Goal: Browse casually

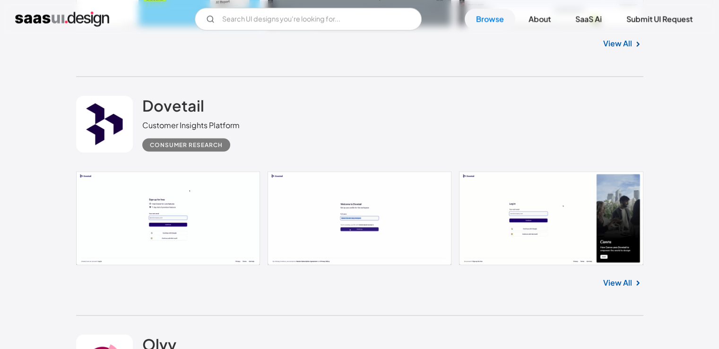
scroll to position [1937, 0]
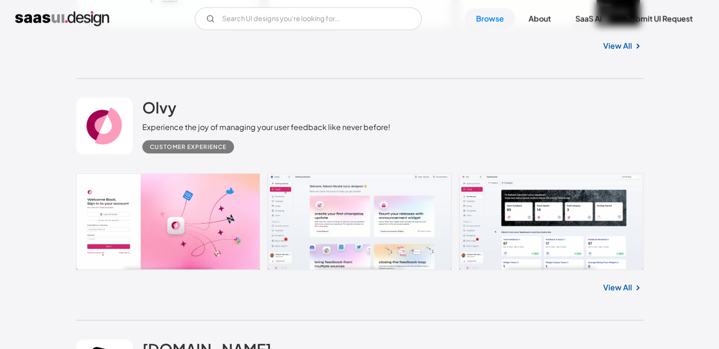
click at [627, 286] on link "View All" at bounding box center [617, 287] width 29 height 11
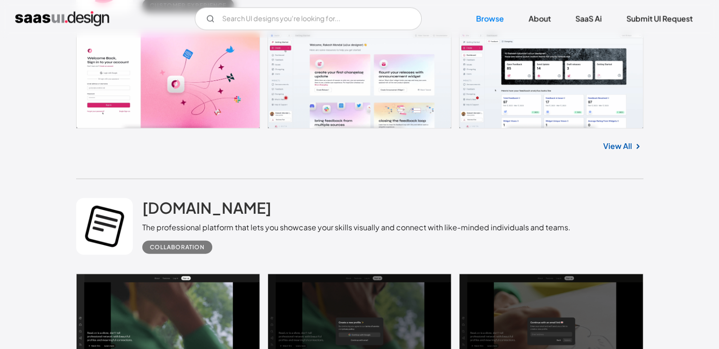
scroll to position [2220, 0]
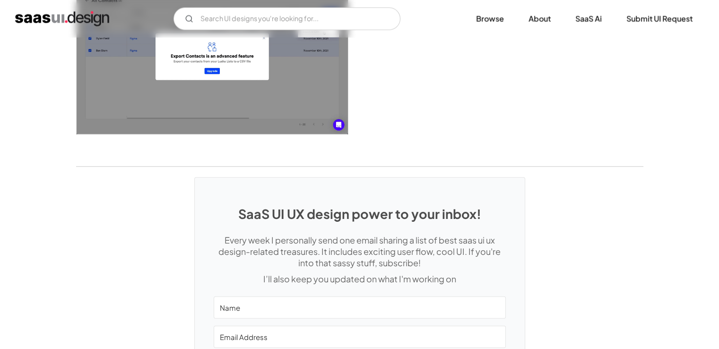
scroll to position [2296, 0]
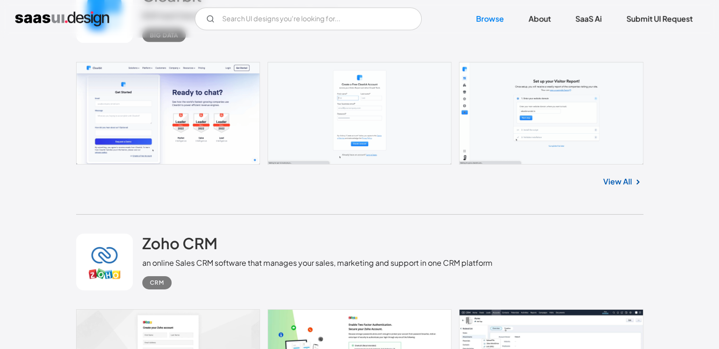
scroll to position [3013, 0]
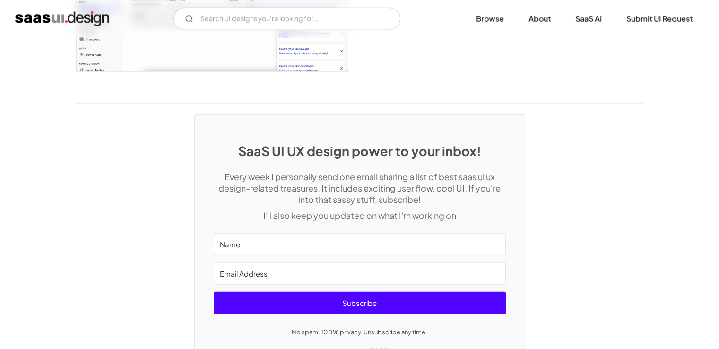
scroll to position [2456, 0]
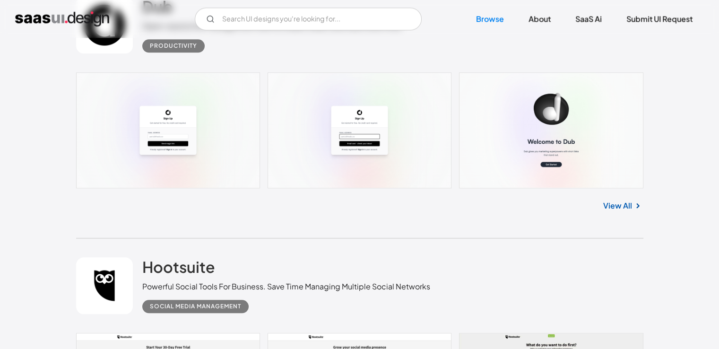
scroll to position [4542, 0]
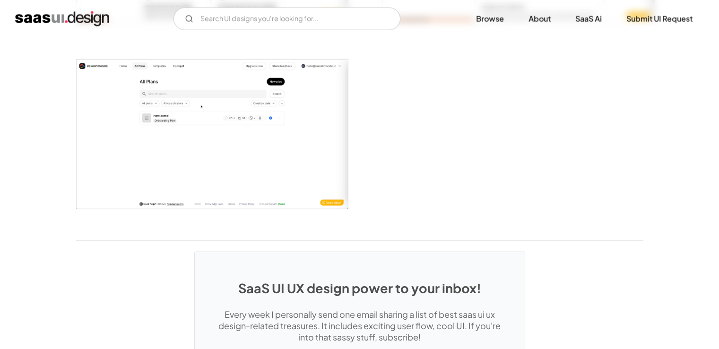
scroll to position [2032, 0]
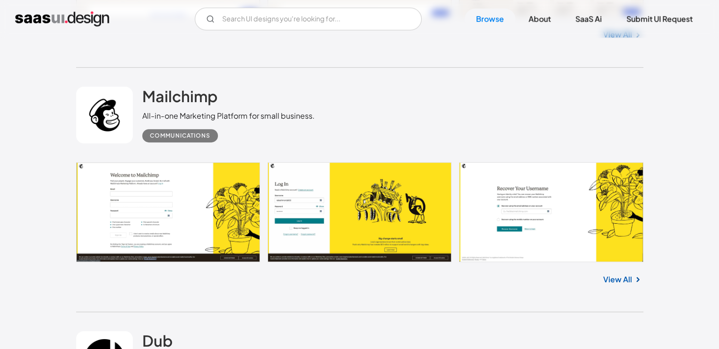
scroll to position [4209, 0]
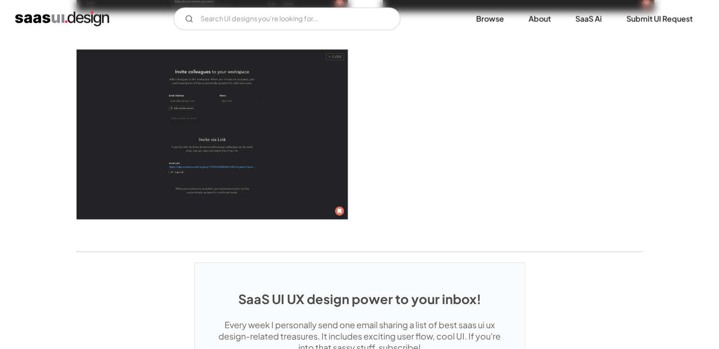
scroll to position [2658, 0]
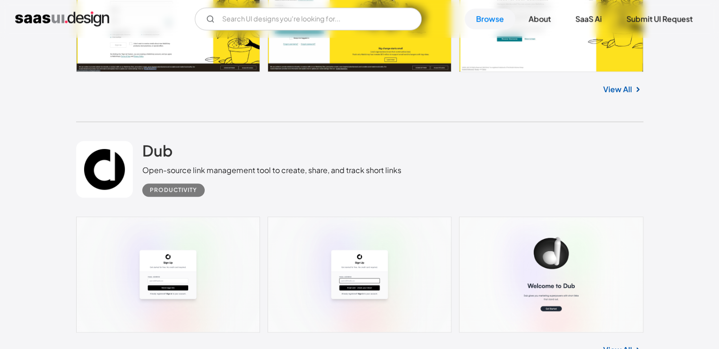
scroll to position [4392, 0]
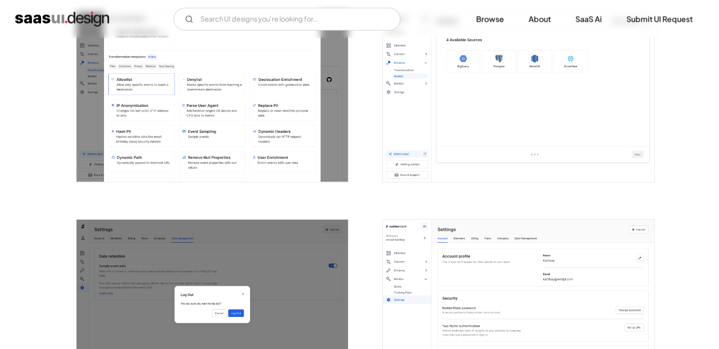
scroll to position [1668, 0]
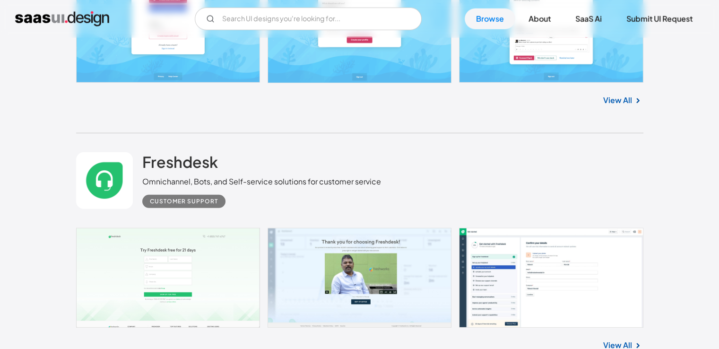
scroll to position [6190, 0]
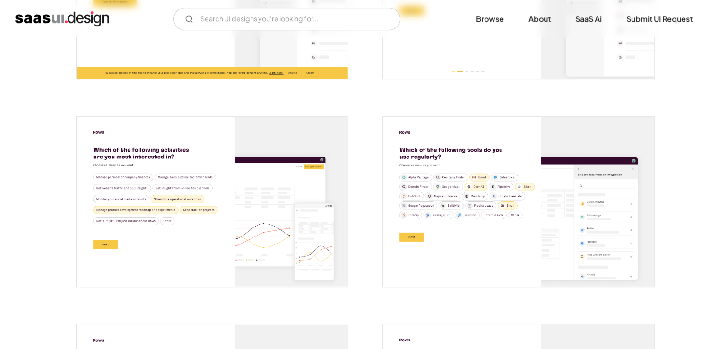
scroll to position [521, 0]
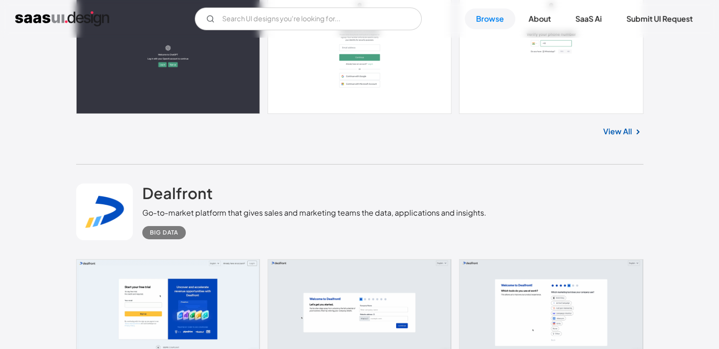
scroll to position [6663, 0]
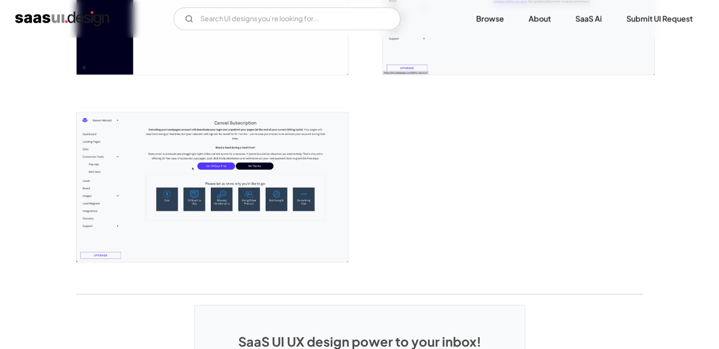
scroll to position [2357, 0]
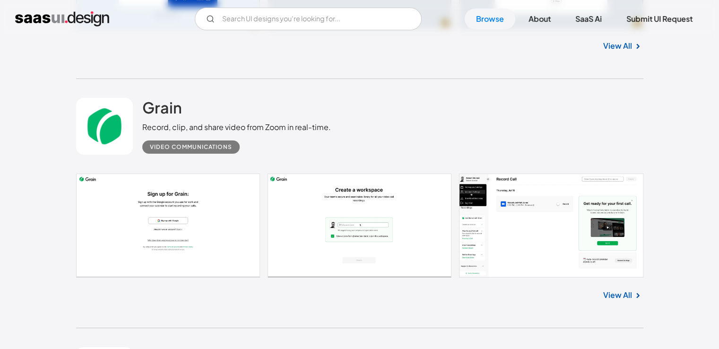
scroll to position [6995, 0]
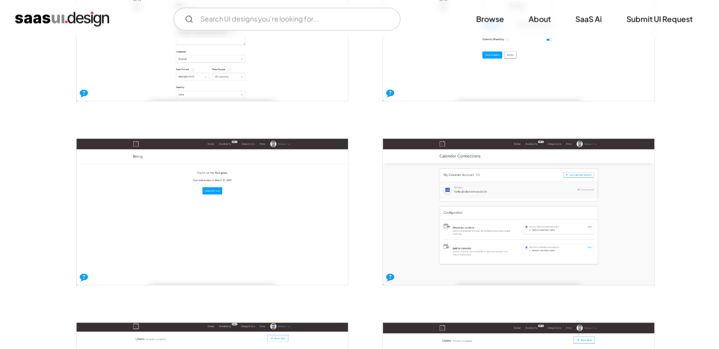
scroll to position [1553, 0]
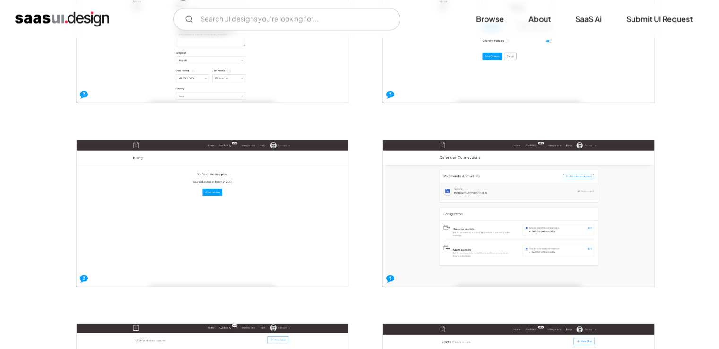
drag, startPoint x: 305, startPoint y: 142, endPoint x: 297, endPoint y: 131, distance: 13.8
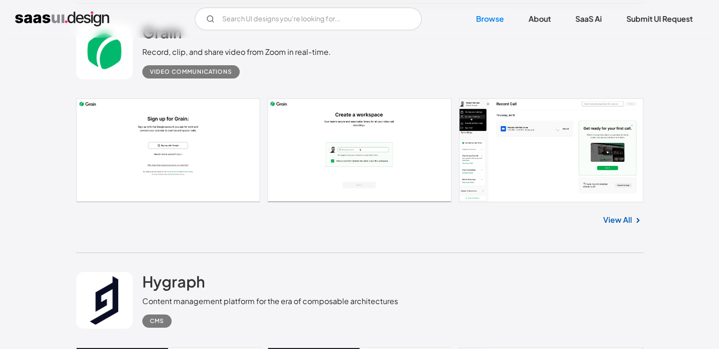
scroll to position [7072, 0]
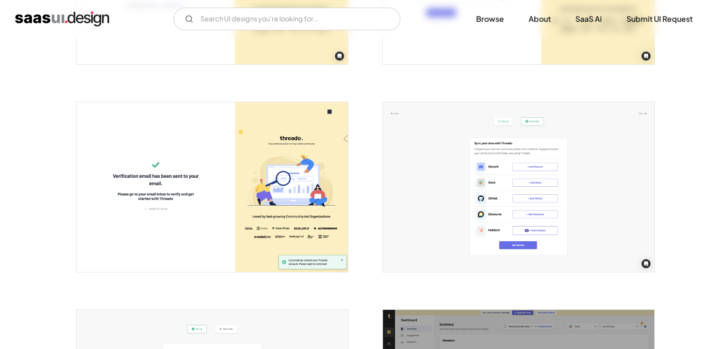
scroll to position [327, 0]
click at [547, 230] on img "open lightbox" at bounding box center [518, 187] width 271 height 170
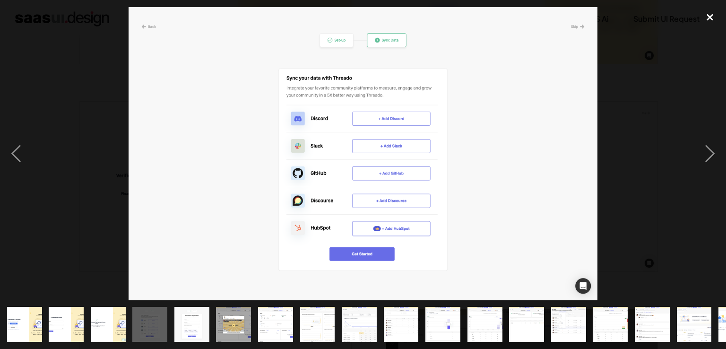
click at [708, 19] on div "close lightbox" at bounding box center [709, 17] width 32 height 21
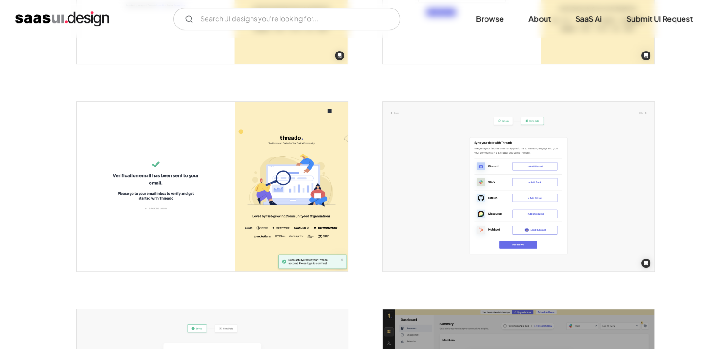
drag, startPoint x: 565, startPoint y: 136, endPoint x: 577, endPoint y: 117, distance: 22.9
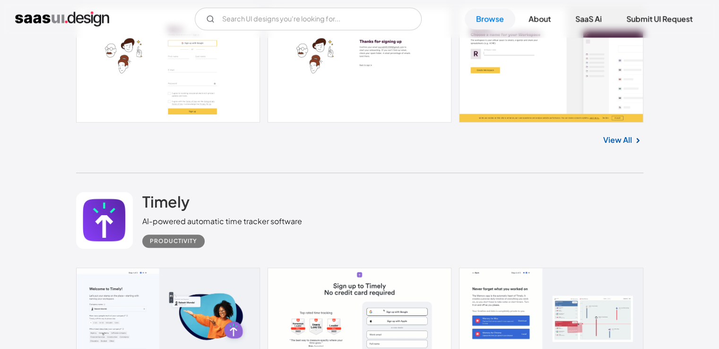
scroll to position [7906, 0]
